Goal: Task Accomplishment & Management: Manage account settings

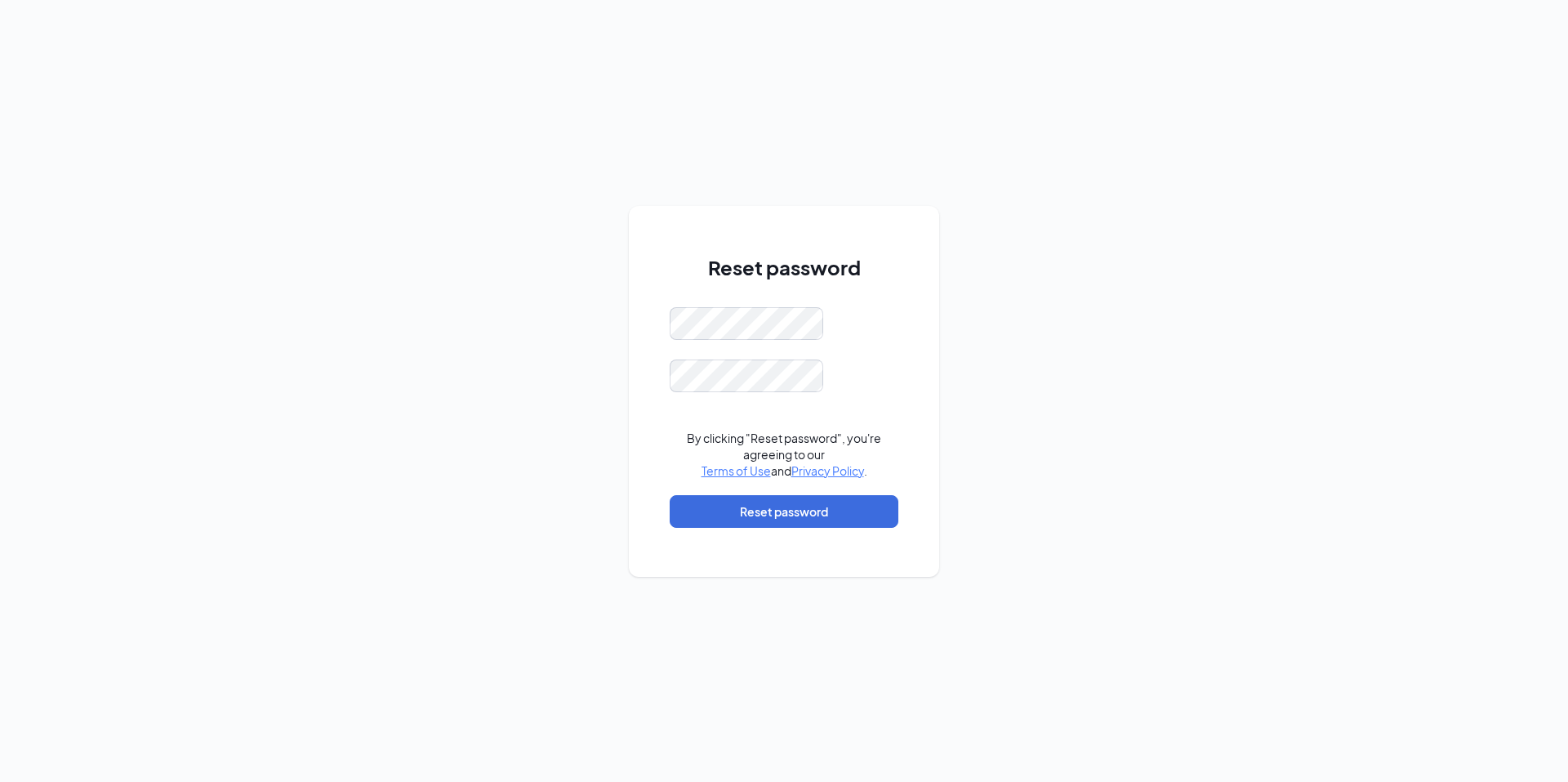
click at [1325, 207] on div "Reset password By clicking "Reset password", you're agreeing to our Terms of Us…" at bounding box center [784, 391] width 1568 height 782
click at [821, 522] on button "Reset password" at bounding box center [784, 511] width 228 height 32
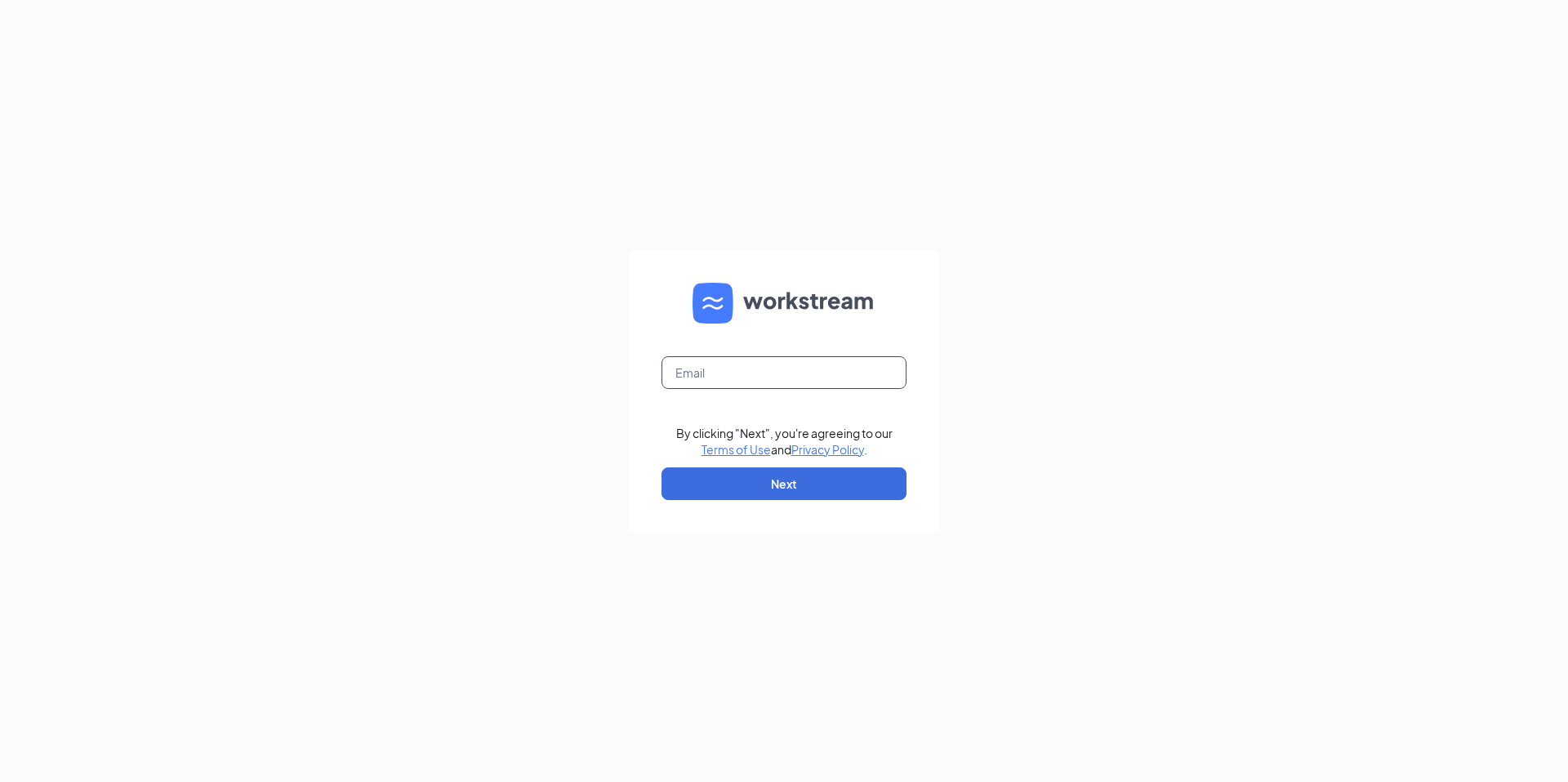
click at [771, 379] on input "text" at bounding box center [784, 372] width 245 height 32
click at [1166, 235] on div "By clicking "Next", you're agreeing to our Terms of Use and Privacy Policy . Ne…" at bounding box center [784, 391] width 1568 height 782
